Goal: Task Accomplishment & Management: Complete application form

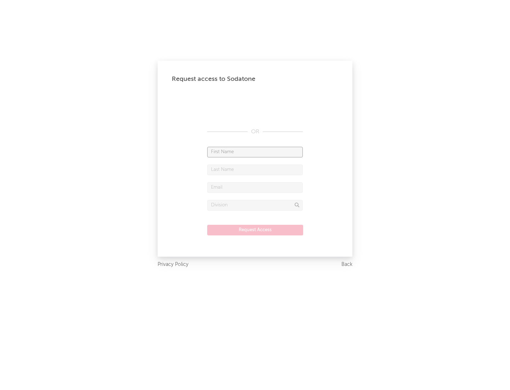
click at [255, 152] on input "text" at bounding box center [255, 152] width 96 height 11
type input "[PERSON_NAME]"
click at [255, 169] on input "text" at bounding box center [255, 169] width 96 height 11
type input "[PERSON_NAME]"
click at [255, 187] on input "text" at bounding box center [255, 187] width 96 height 11
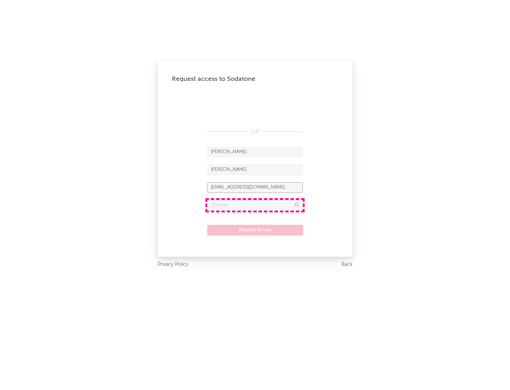
type input "[EMAIL_ADDRESS][DOMAIN_NAME]"
click at [255, 205] on input "text" at bounding box center [255, 205] width 96 height 11
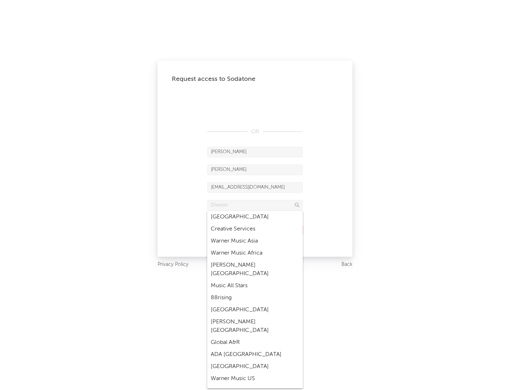
click at [255, 280] on div "Music All Stars" at bounding box center [255, 286] width 96 height 12
type input "Music All Stars"
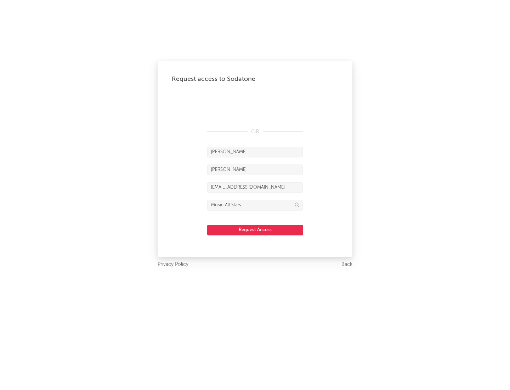
click at [255, 230] on button "Request Access" at bounding box center [255, 230] width 96 height 11
